Goal: Task Accomplishment & Management: Use online tool/utility

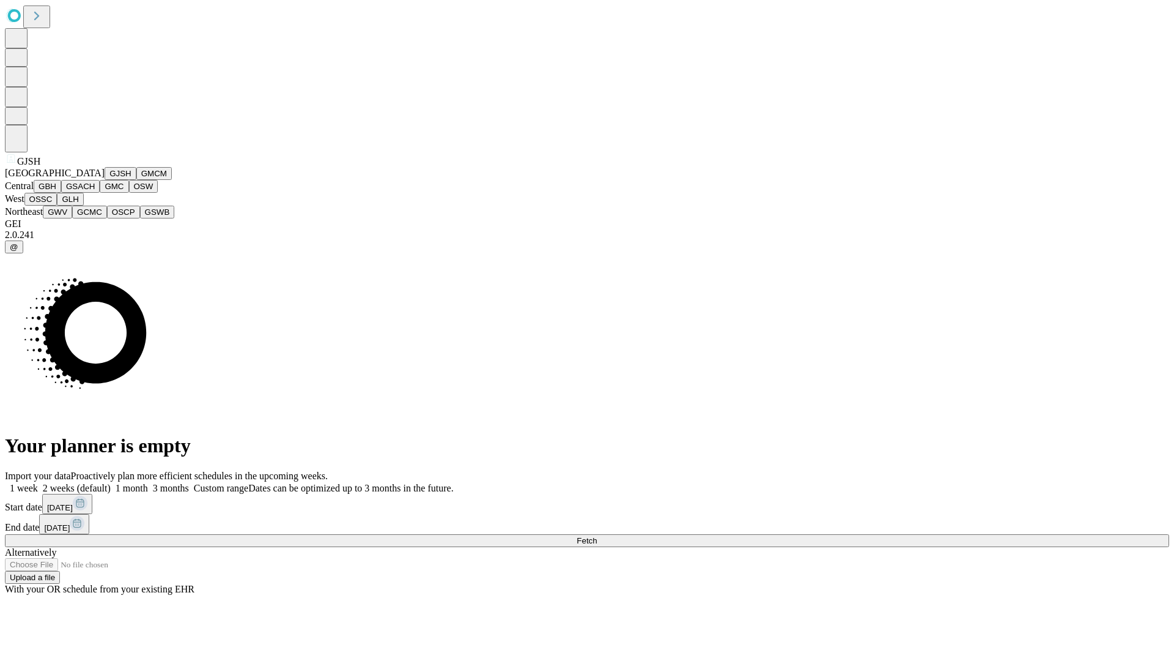
click at [105, 180] on button "GJSH" at bounding box center [121, 173] width 32 height 13
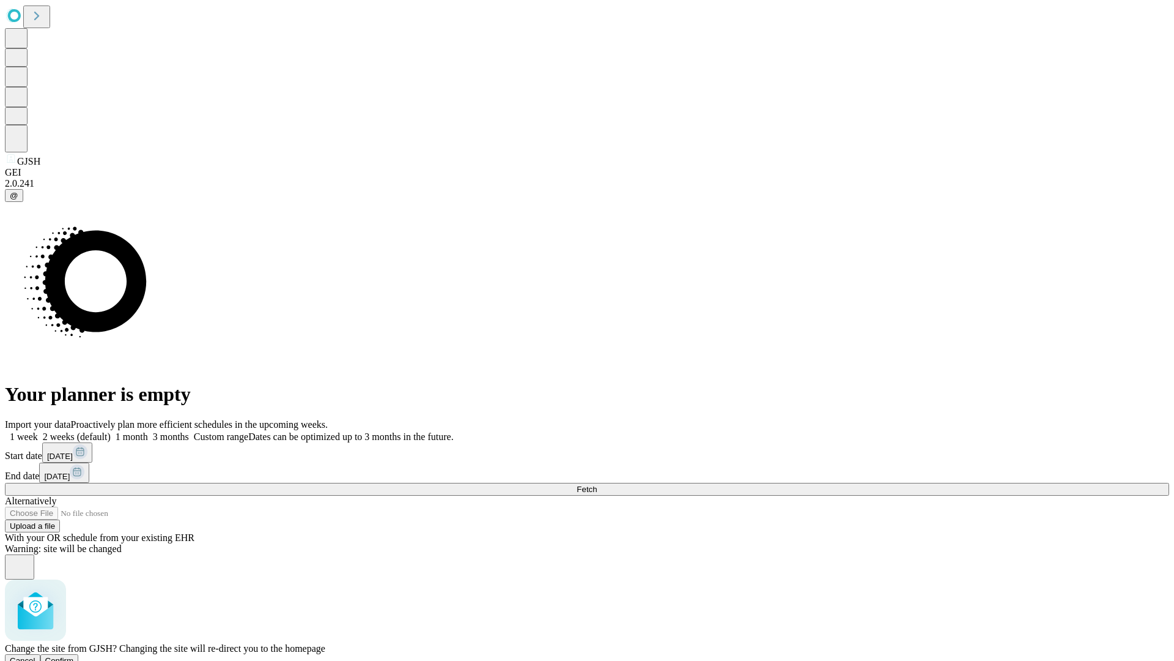
click at [74, 656] on span "Confirm" at bounding box center [59, 660] width 29 height 9
click at [38, 431] on label "1 week" at bounding box center [21, 436] width 33 height 10
click at [597, 484] on span "Fetch" at bounding box center [587, 488] width 20 height 9
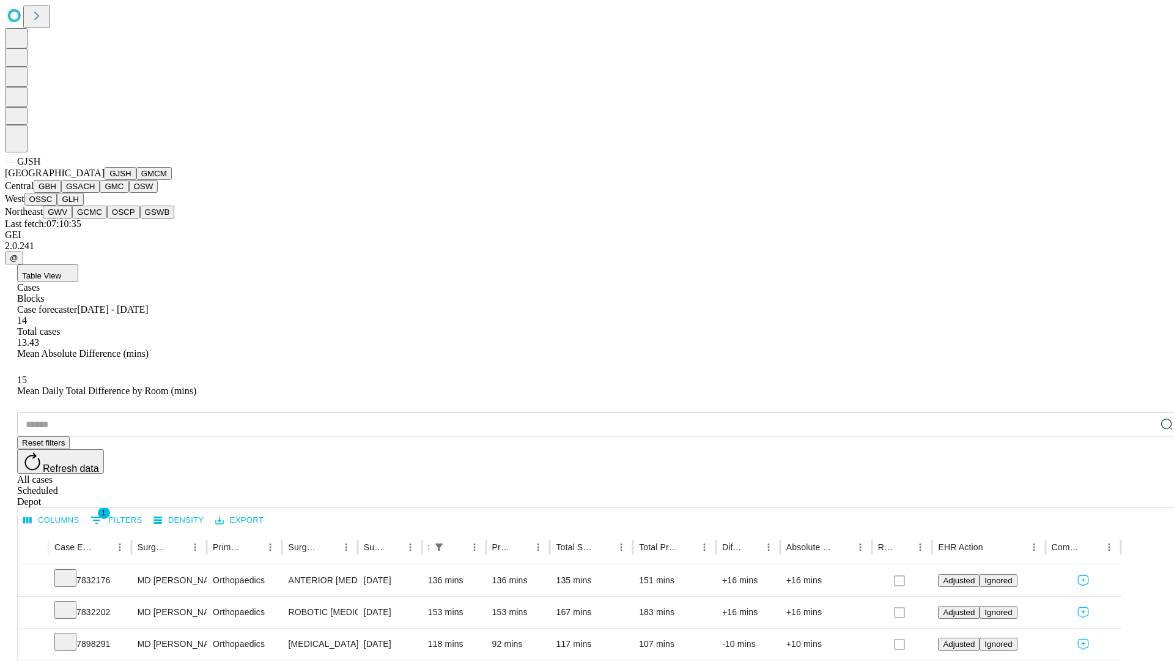
click at [136, 180] on button "GMCM" at bounding box center [153, 173] width 35 height 13
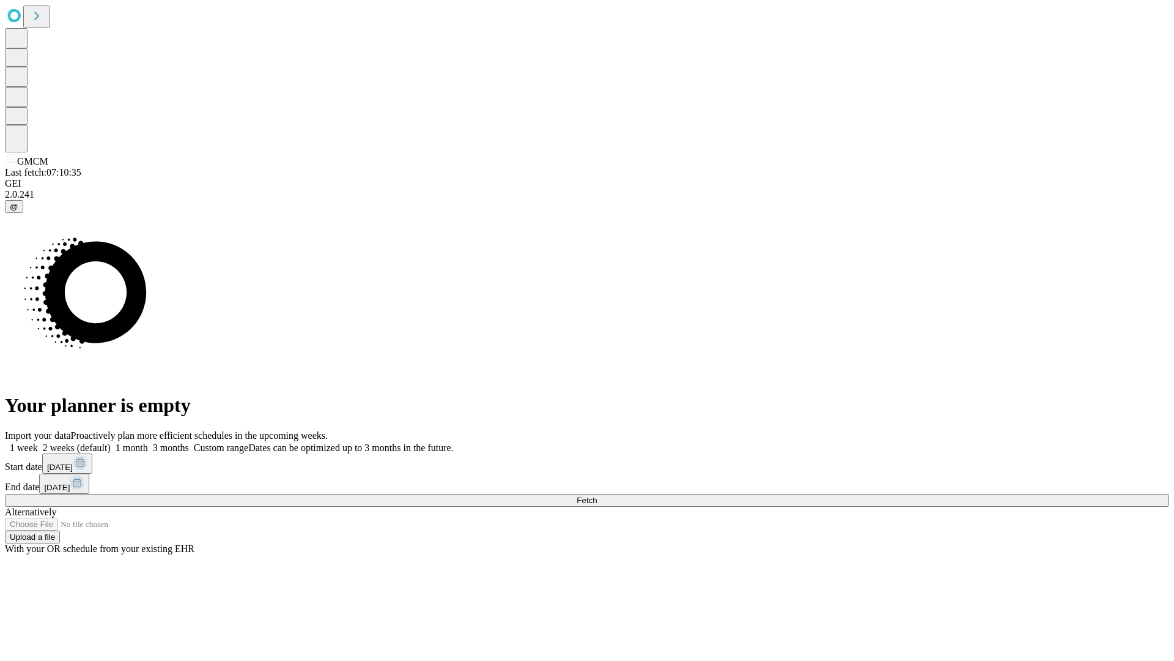
click at [38, 442] on label "1 week" at bounding box center [21, 447] width 33 height 10
click at [597, 495] on span "Fetch" at bounding box center [587, 499] width 20 height 9
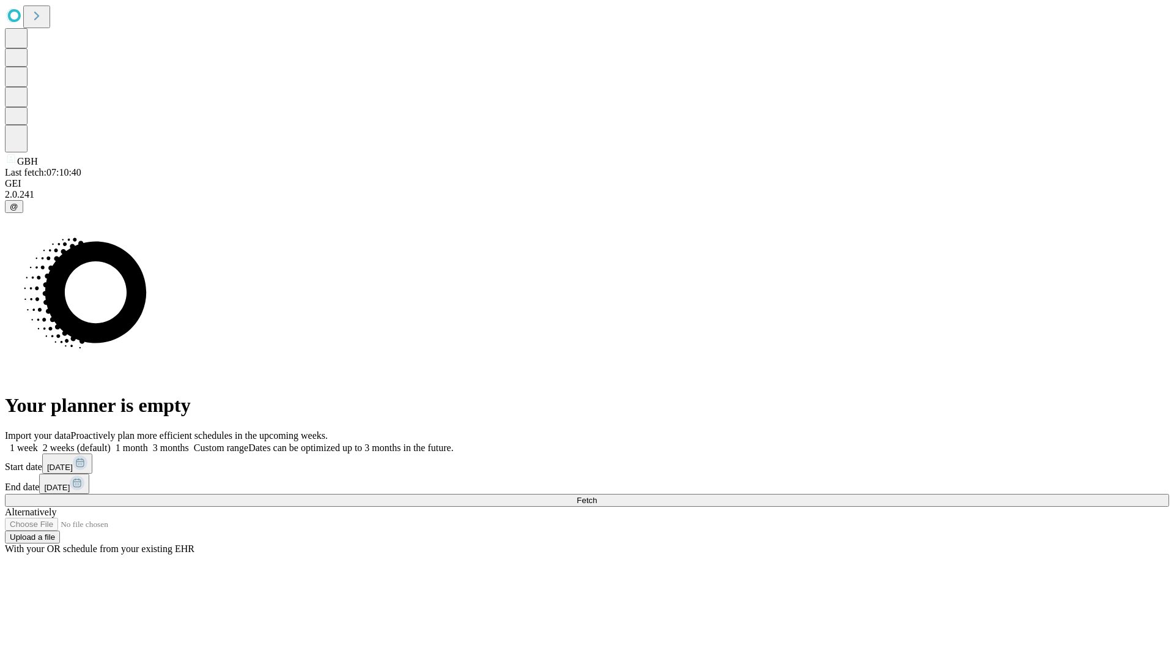
click at [38, 442] on label "1 week" at bounding box center [21, 447] width 33 height 10
click at [597, 495] on span "Fetch" at bounding box center [587, 499] width 20 height 9
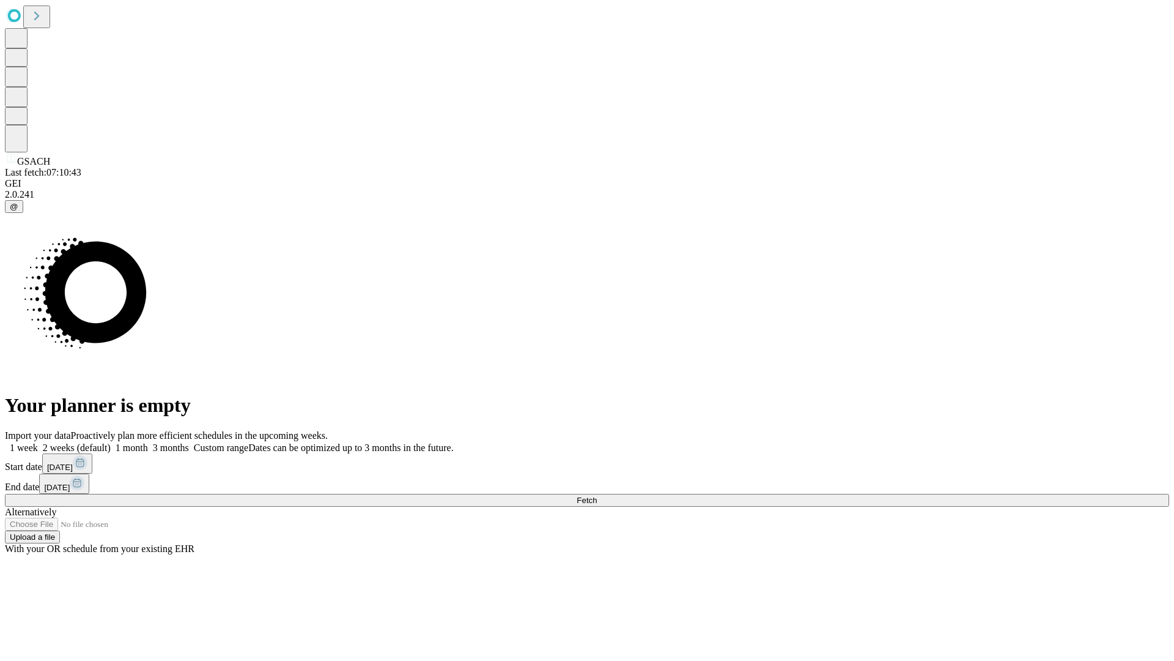
click at [38, 442] on label "1 week" at bounding box center [21, 447] width 33 height 10
click at [597, 495] on span "Fetch" at bounding box center [587, 499] width 20 height 9
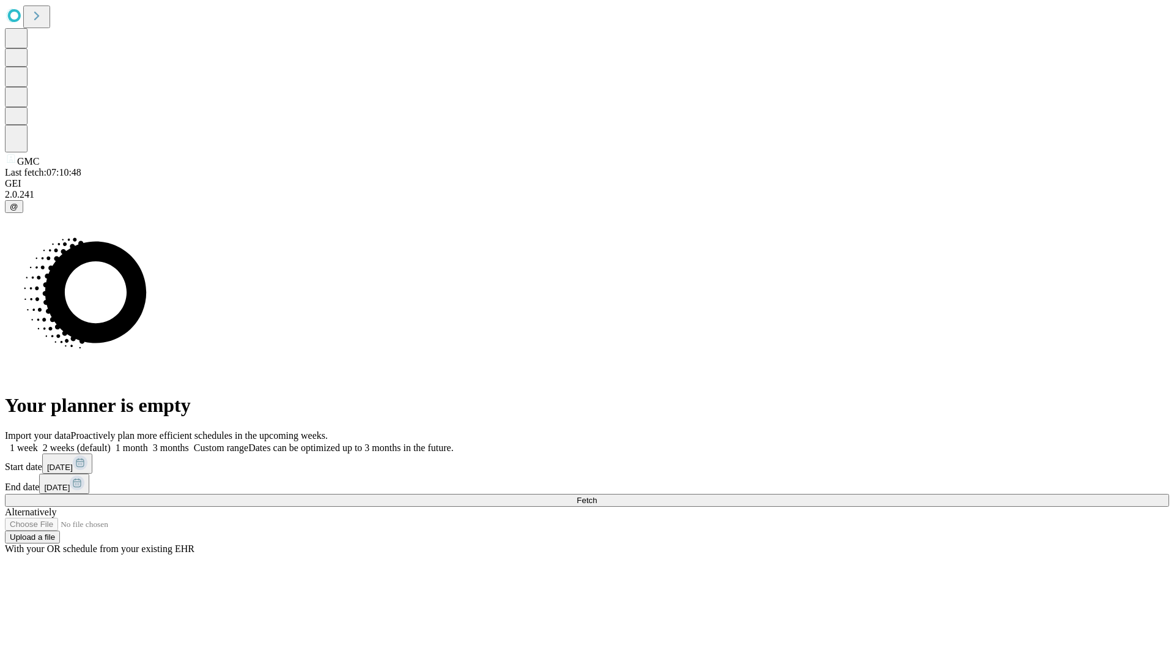
click at [38, 442] on label "1 week" at bounding box center [21, 447] width 33 height 10
click at [597, 495] on span "Fetch" at bounding box center [587, 499] width 20 height 9
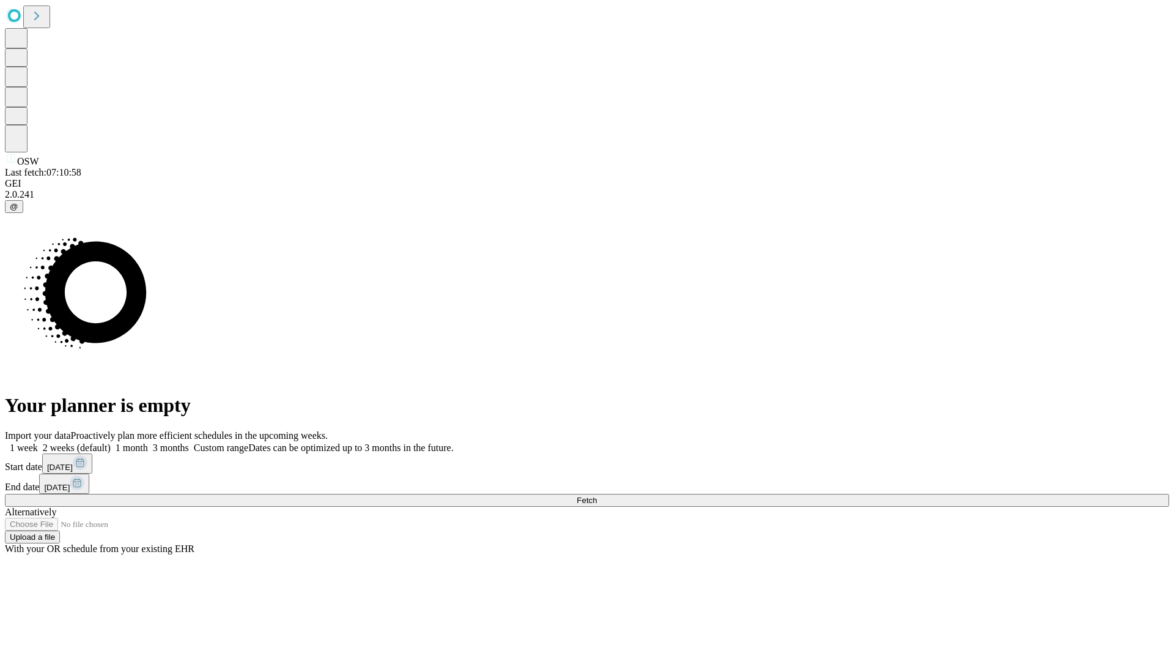
click at [38, 442] on label "1 week" at bounding box center [21, 447] width 33 height 10
click at [597, 495] on span "Fetch" at bounding box center [587, 499] width 20 height 9
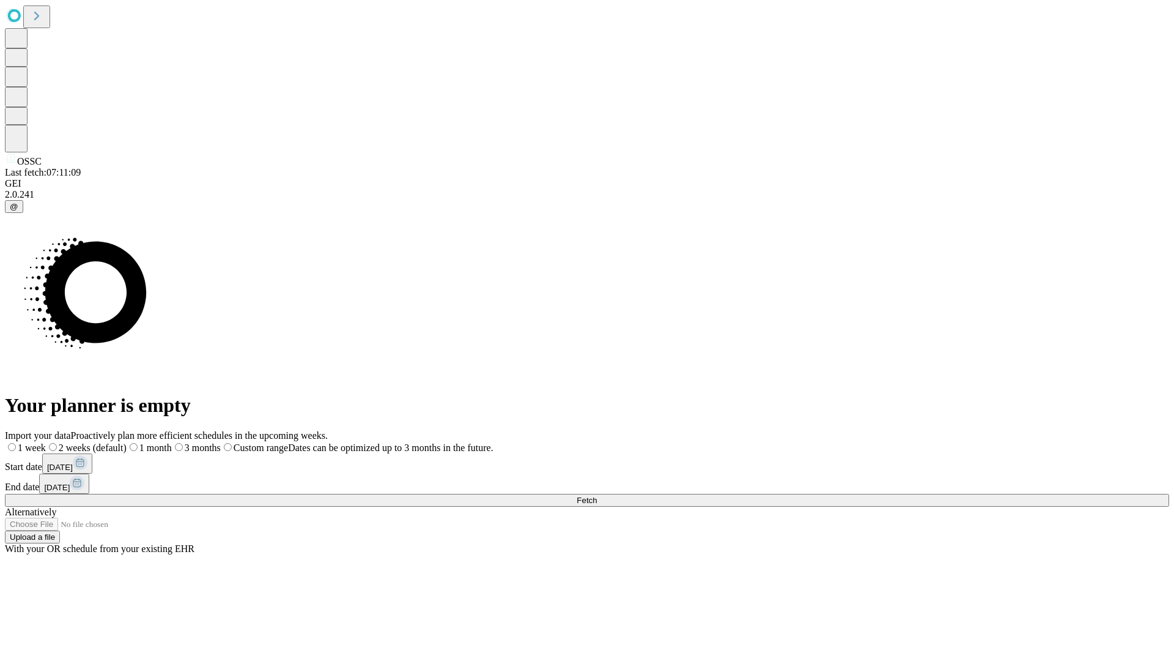
click at [597, 495] on span "Fetch" at bounding box center [587, 499] width 20 height 9
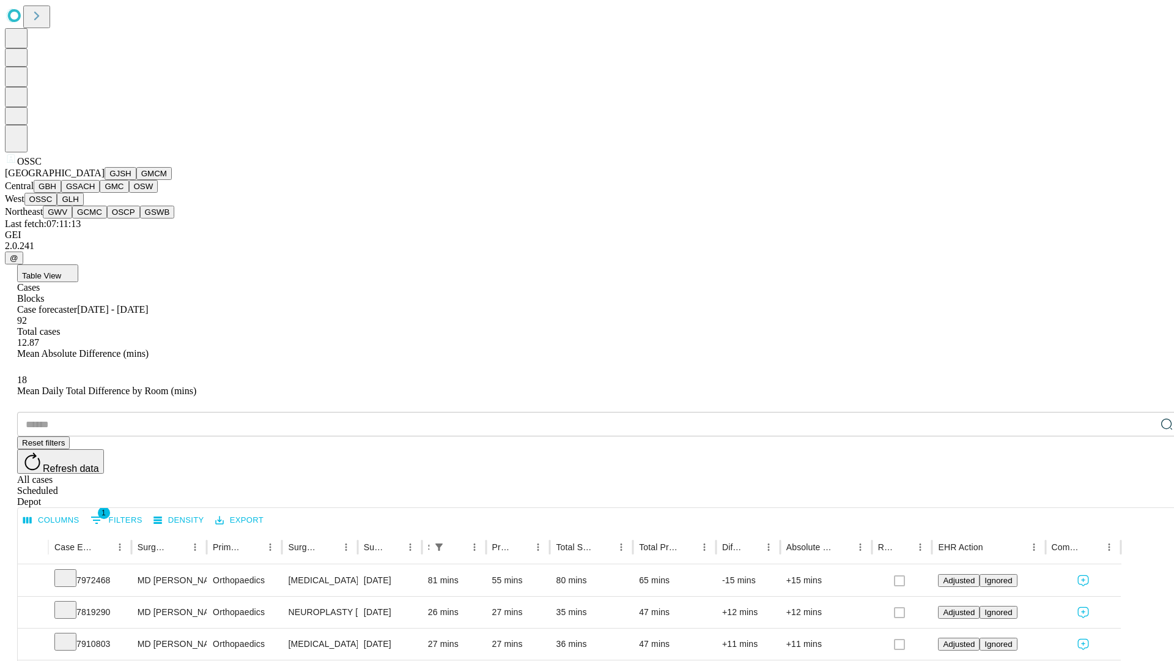
click at [83, 206] on button "GLH" at bounding box center [70, 199] width 26 height 13
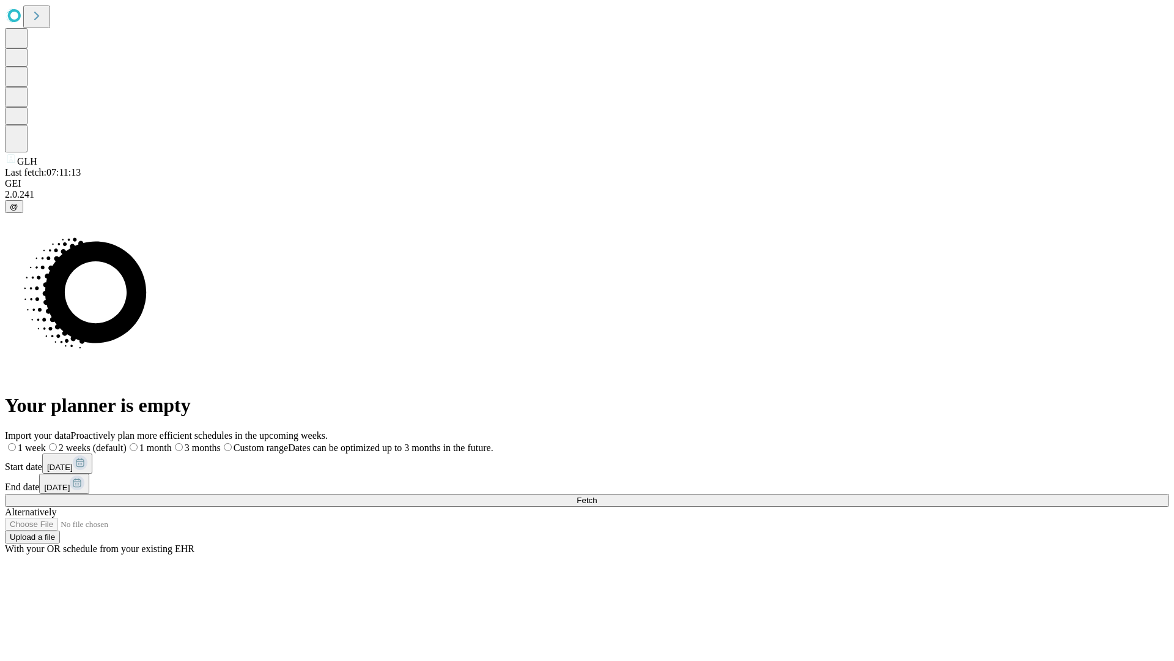
click at [46, 442] on label "1 week" at bounding box center [25, 447] width 41 height 10
click at [597, 495] on span "Fetch" at bounding box center [587, 499] width 20 height 9
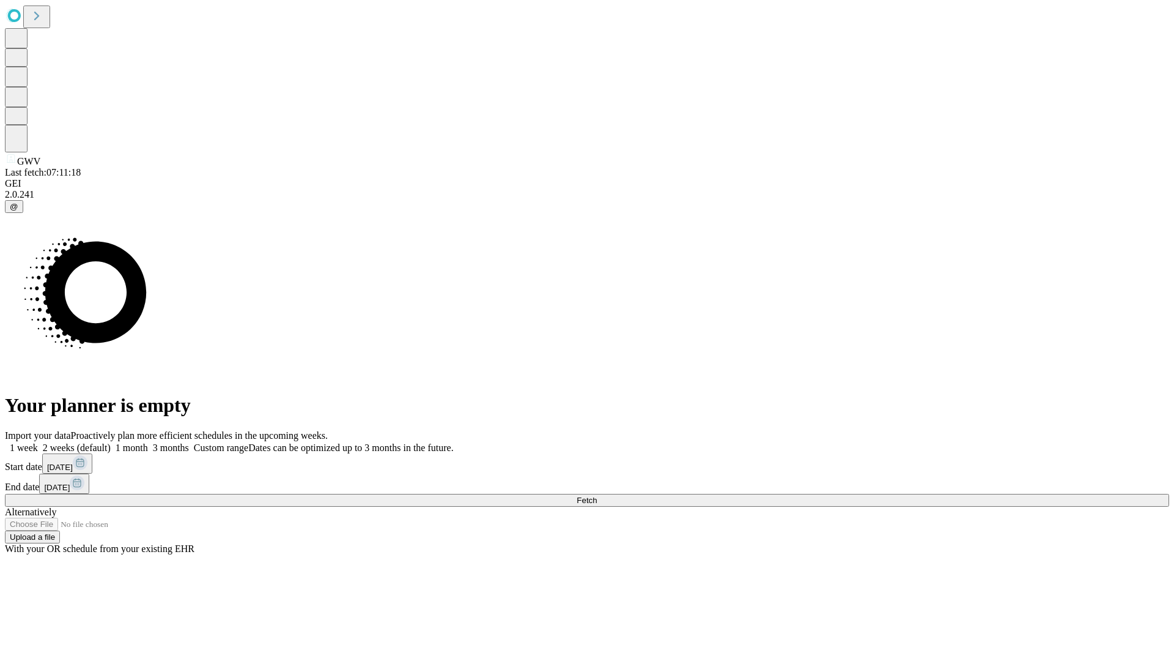
click at [38, 442] on label "1 week" at bounding box center [21, 447] width 33 height 10
click at [597, 495] on span "Fetch" at bounding box center [587, 499] width 20 height 9
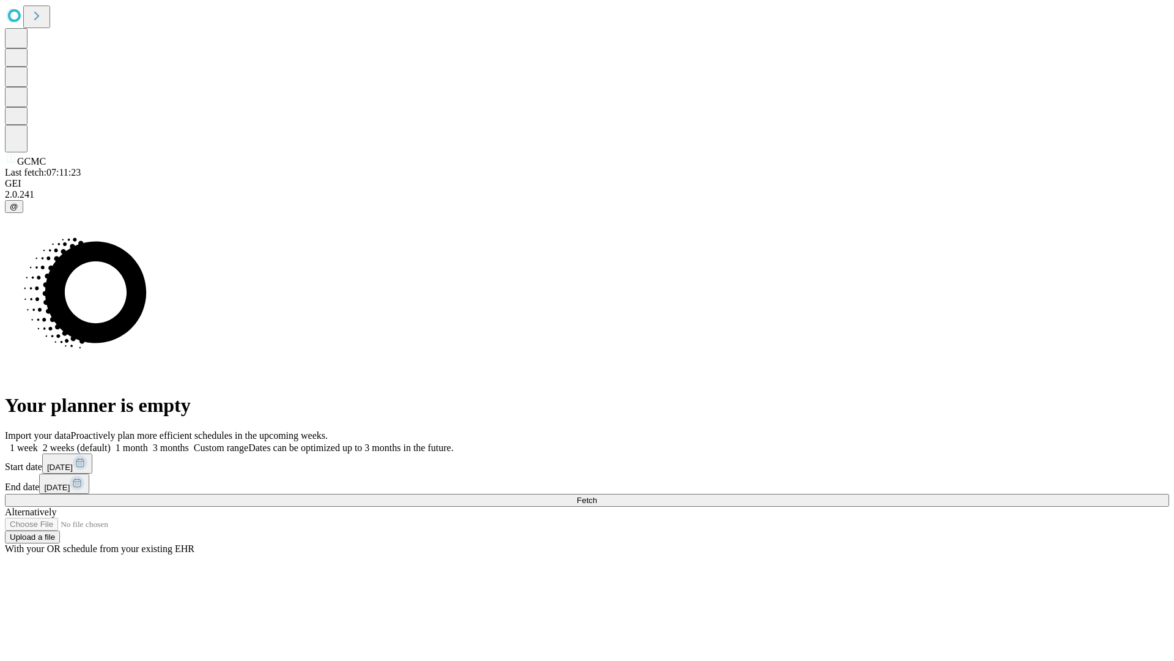
click at [38, 442] on label "1 week" at bounding box center [21, 447] width 33 height 10
click at [597, 495] on span "Fetch" at bounding box center [587, 499] width 20 height 9
